Goal: Information Seeking & Learning: Understand process/instructions

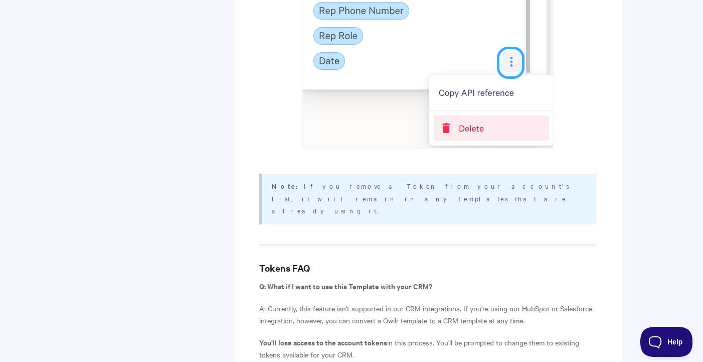
scroll to position [4774, 0]
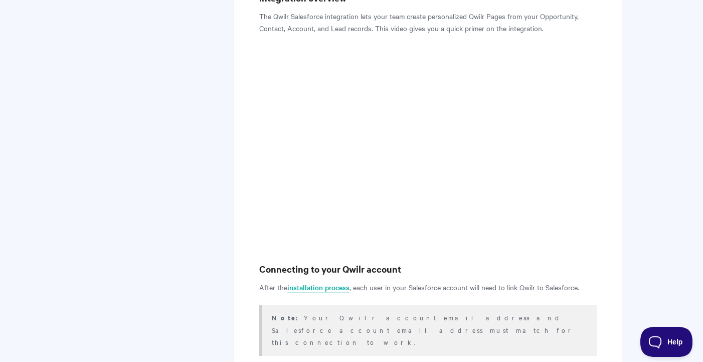
scroll to position [491, 0]
click at [339, 280] on link "installation process" at bounding box center [318, 285] width 62 height 11
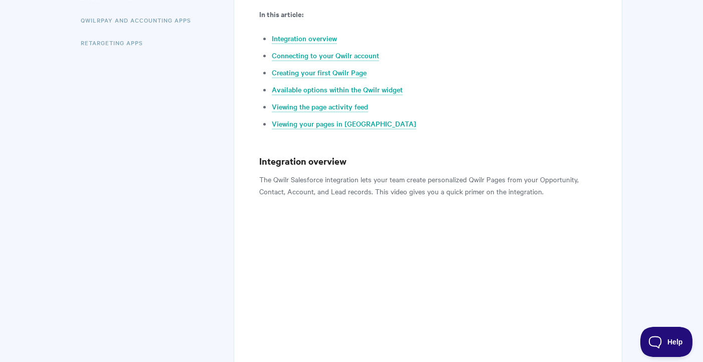
scroll to position [344, 0]
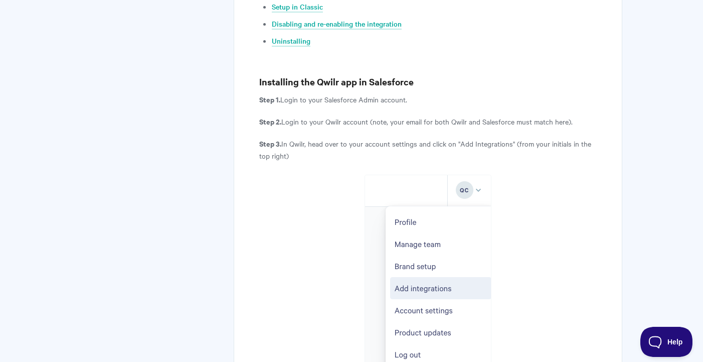
scroll to position [261, 0]
